Goal: Navigation & Orientation: Find specific page/section

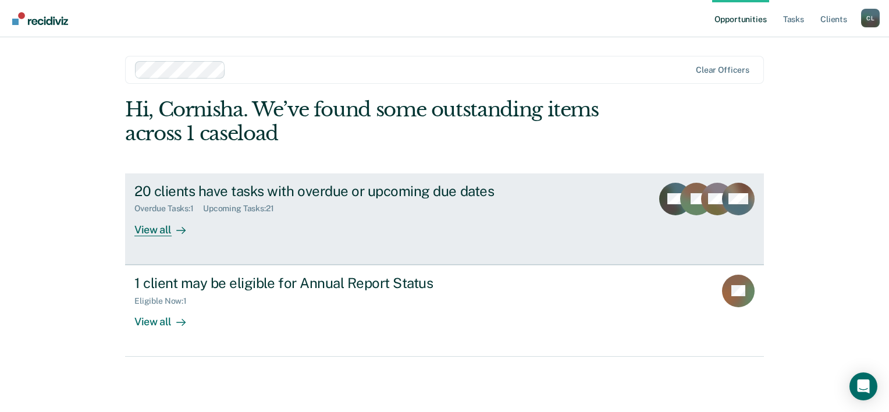
click at [160, 233] on div "View all" at bounding box center [166, 225] width 65 height 23
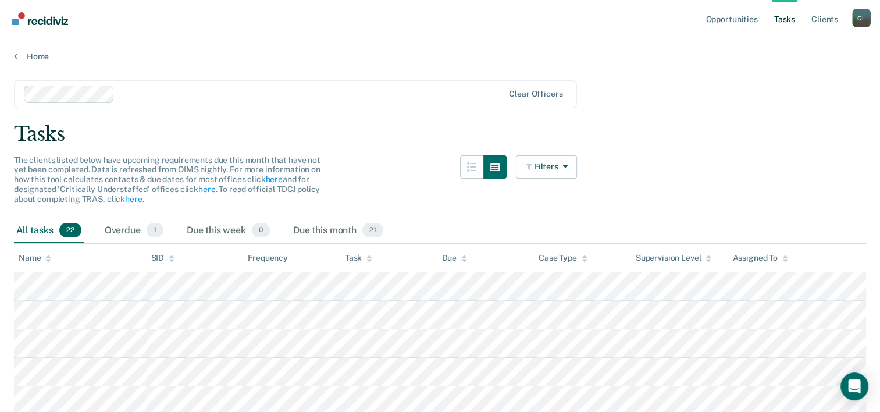
scroll to position [116, 0]
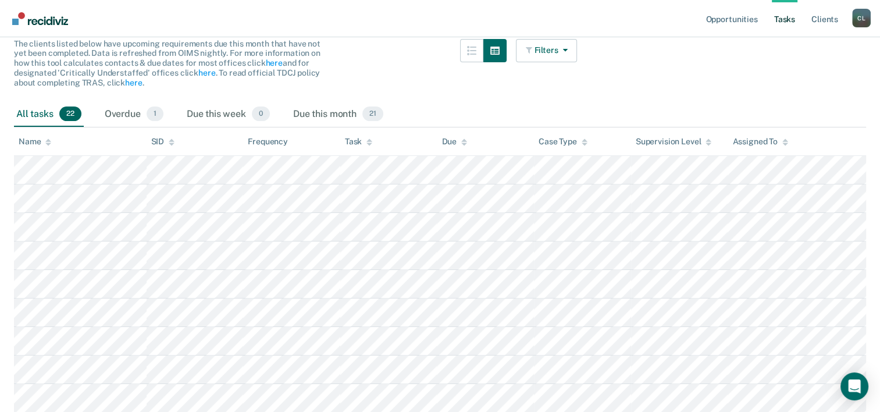
drag, startPoint x: 833, startPoint y: 94, endPoint x: 635, endPoint y: 74, distance: 198.3
click at [635, 74] on main "Clear officers Tasks The clients listed below have upcoming requirements due th…" at bounding box center [440, 385] width 880 height 881
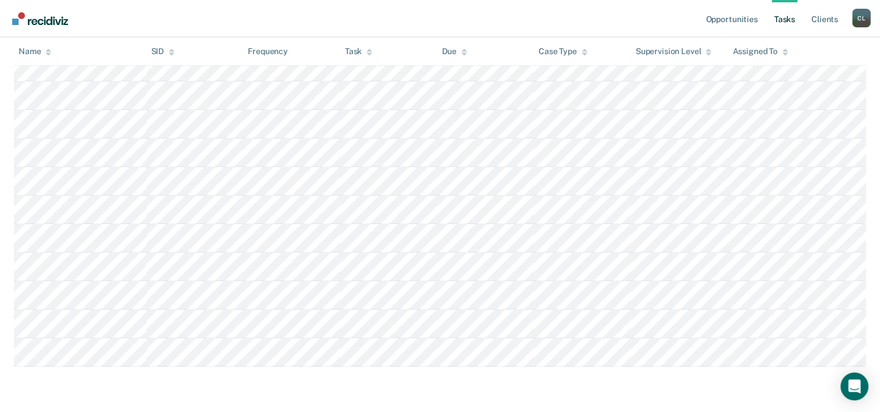
scroll to position [184, 0]
